Goal: Find specific page/section: Find specific page/section

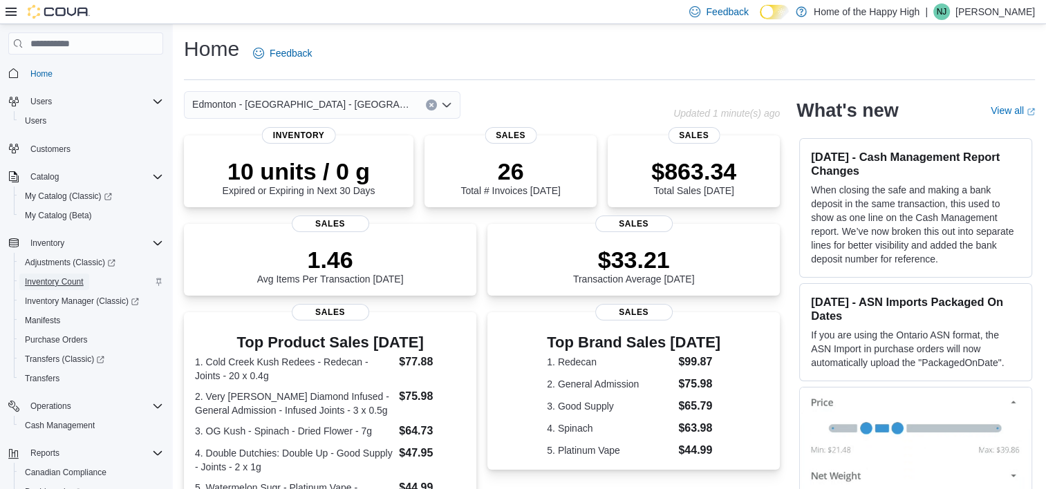
click at [70, 283] on span "Inventory Count" at bounding box center [54, 282] width 59 height 11
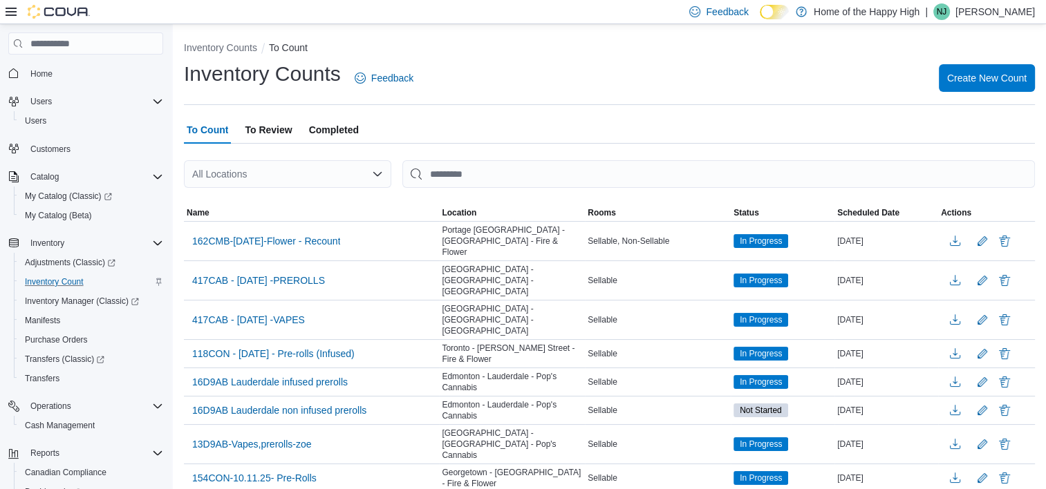
click at [377, 171] on icon "Open list of options" at bounding box center [377, 174] width 11 height 11
click at [439, 162] on input "This is a search bar. After typing your query, hit enter to filter the results …" at bounding box center [718, 174] width 633 height 28
click at [379, 172] on icon "Open list of options" at bounding box center [377, 174] width 11 height 11
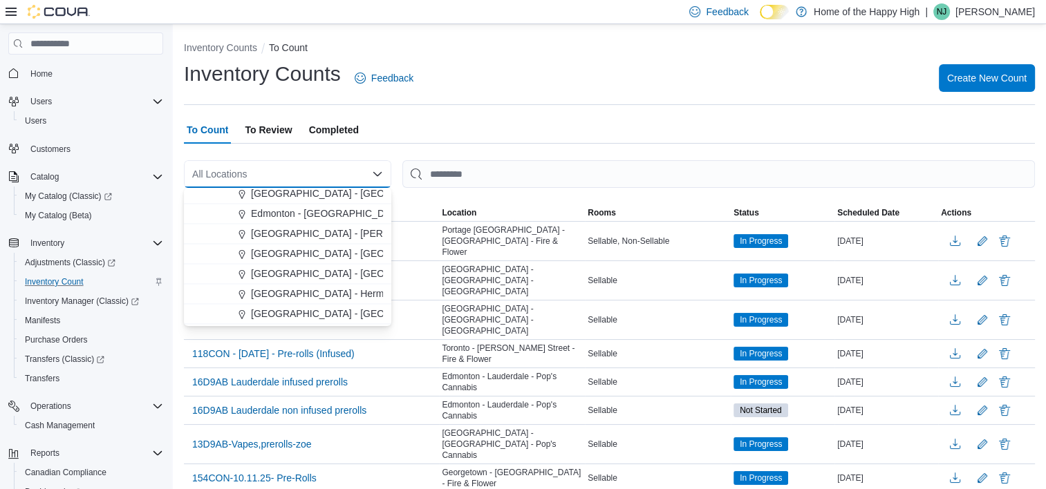
scroll to position [2391, 0]
click at [322, 213] on span "Edmonton - [GEOGRAPHIC_DATA] - [GEOGRAPHIC_DATA]" at bounding box center [382, 213] width 263 height 14
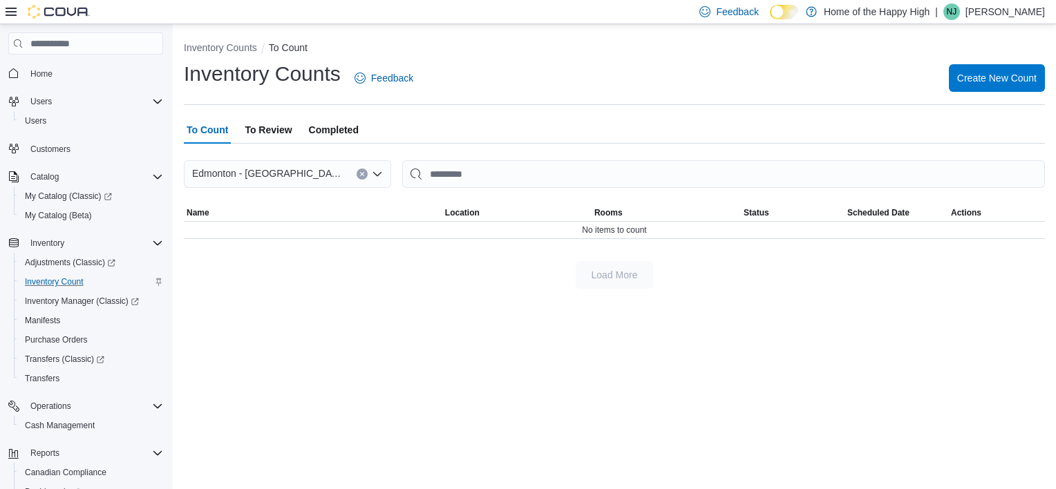
click at [279, 130] on span "To Review" at bounding box center [268, 130] width 47 height 28
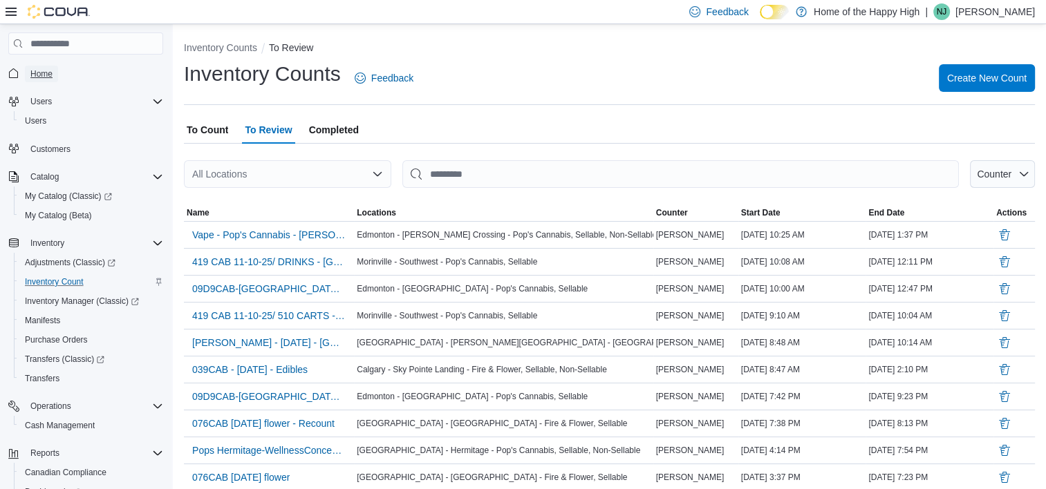
click at [44, 78] on span "Home" at bounding box center [41, 73] width 22 height 11
